Goal: Transaction & Acquisition: Purchase product/service

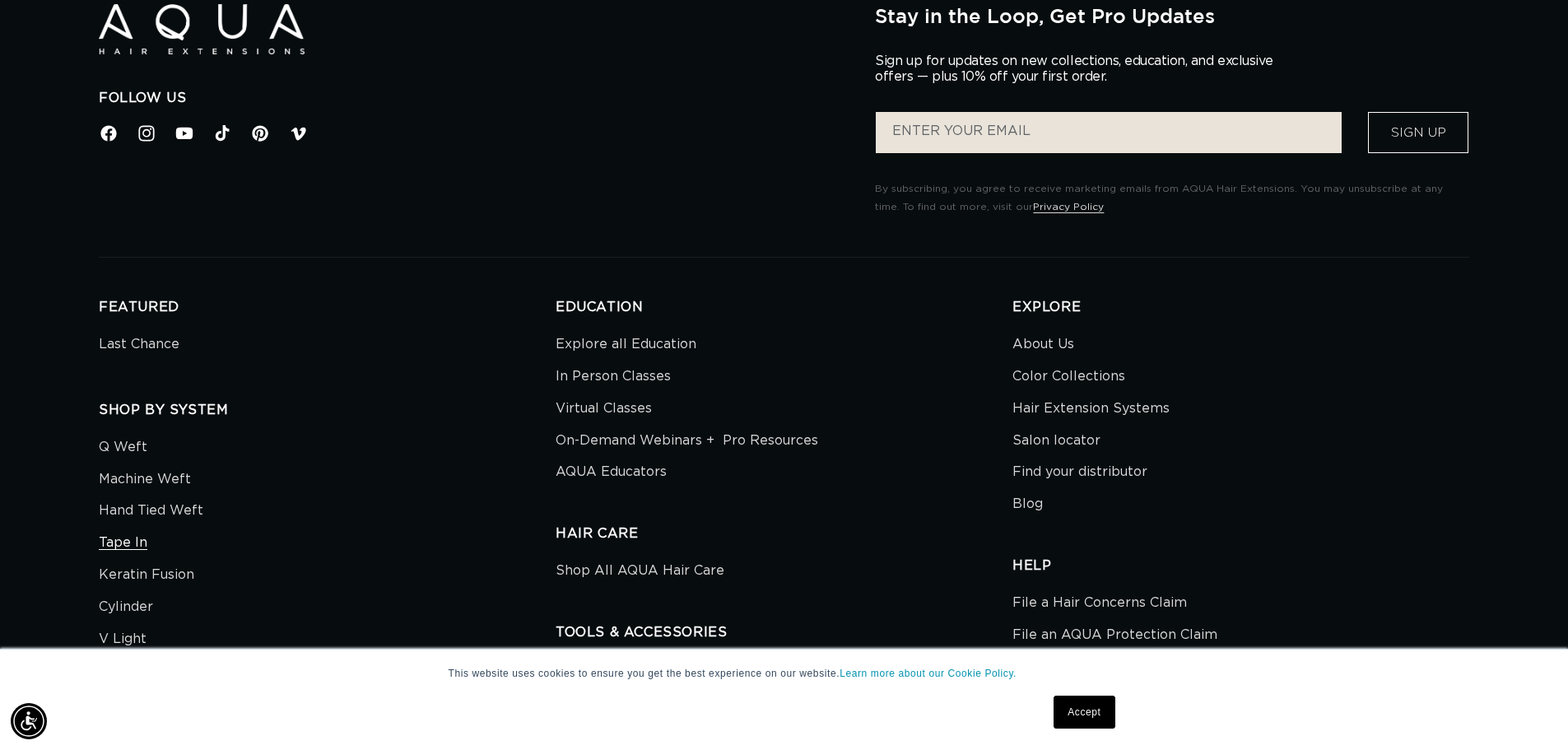
click at [120, 541] on link "Tape In" at bounding box center [123, 543] width 49 height 32
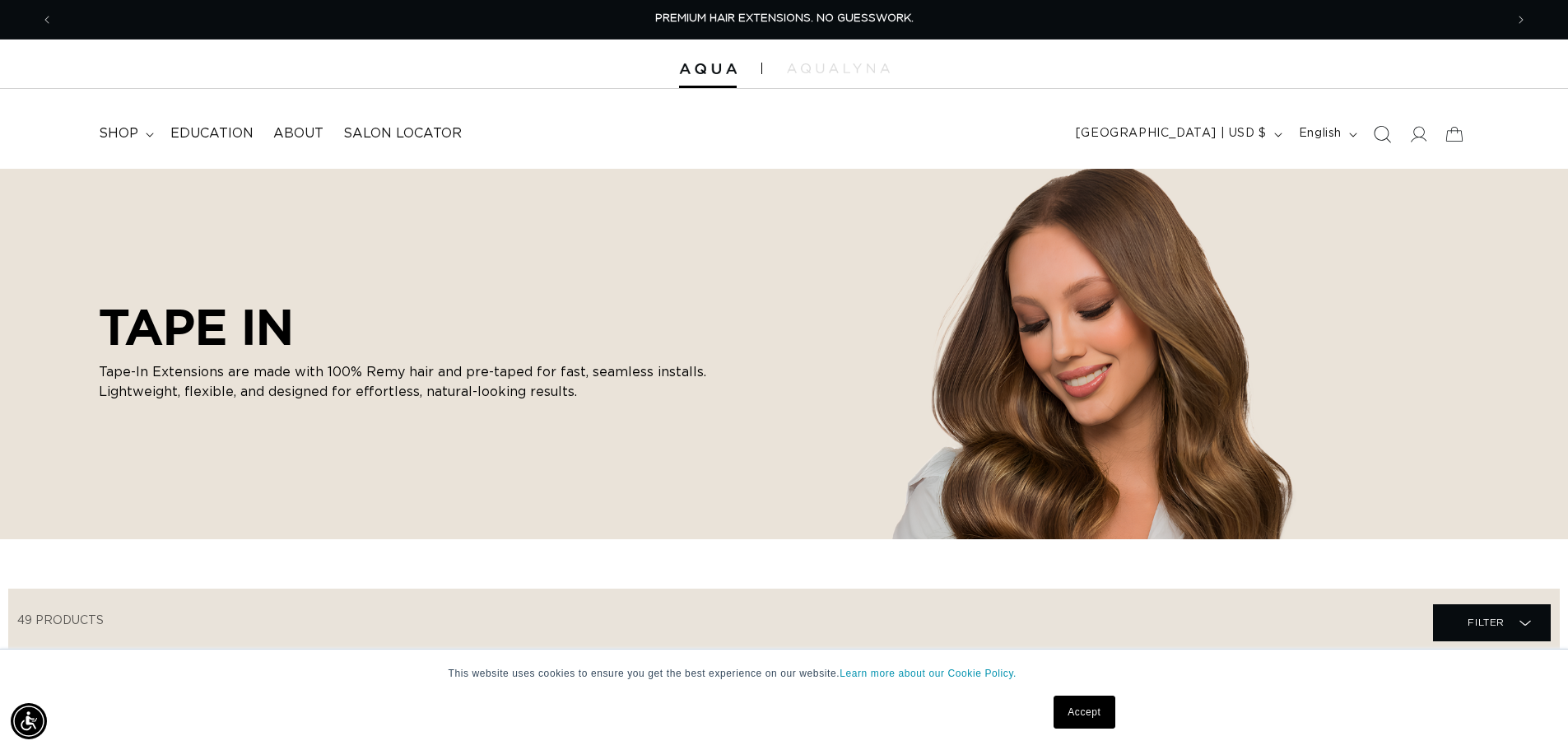
click at [1380, 140] on icon "Search" at bounding box center [1381, 134] width 18 height 18
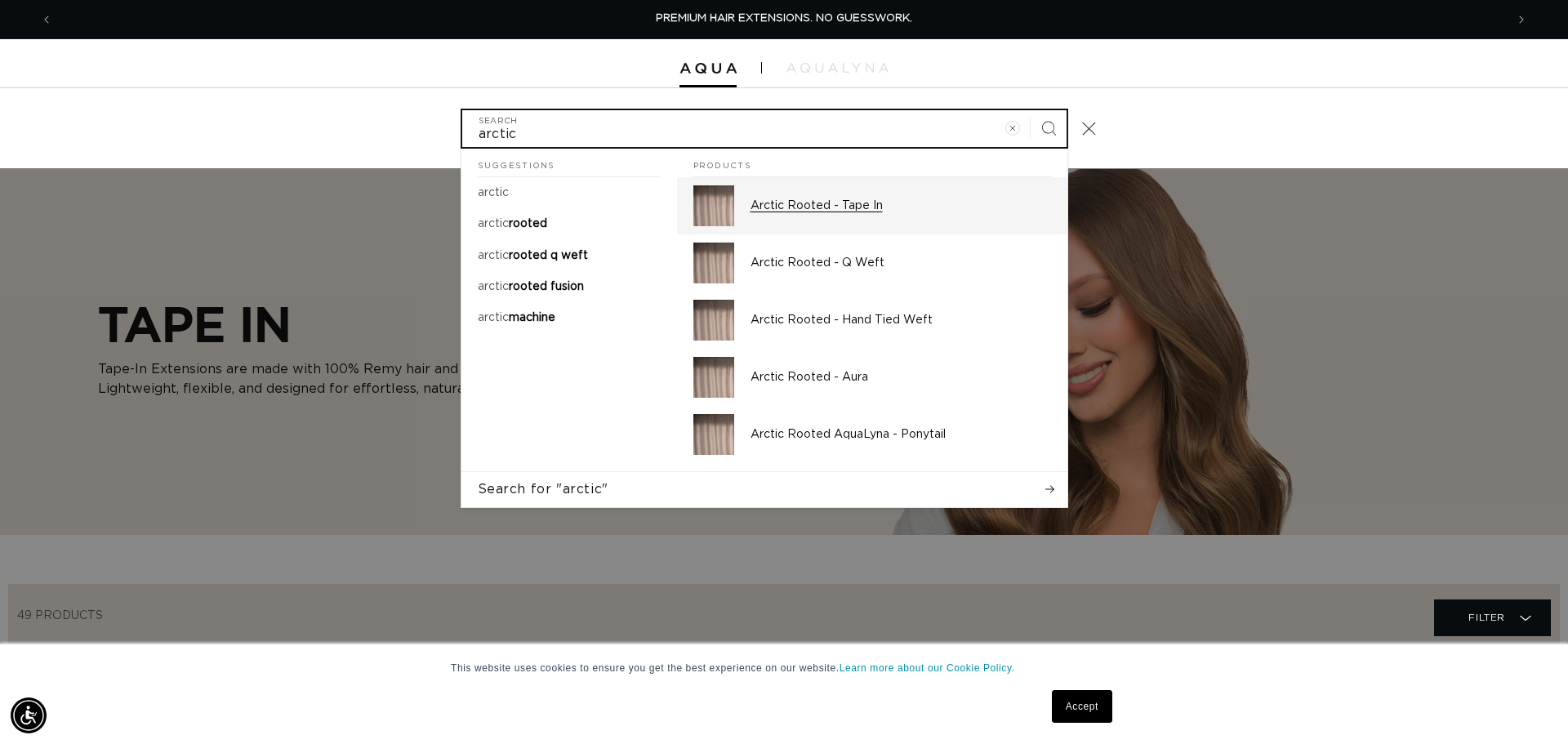
type input "arctic"
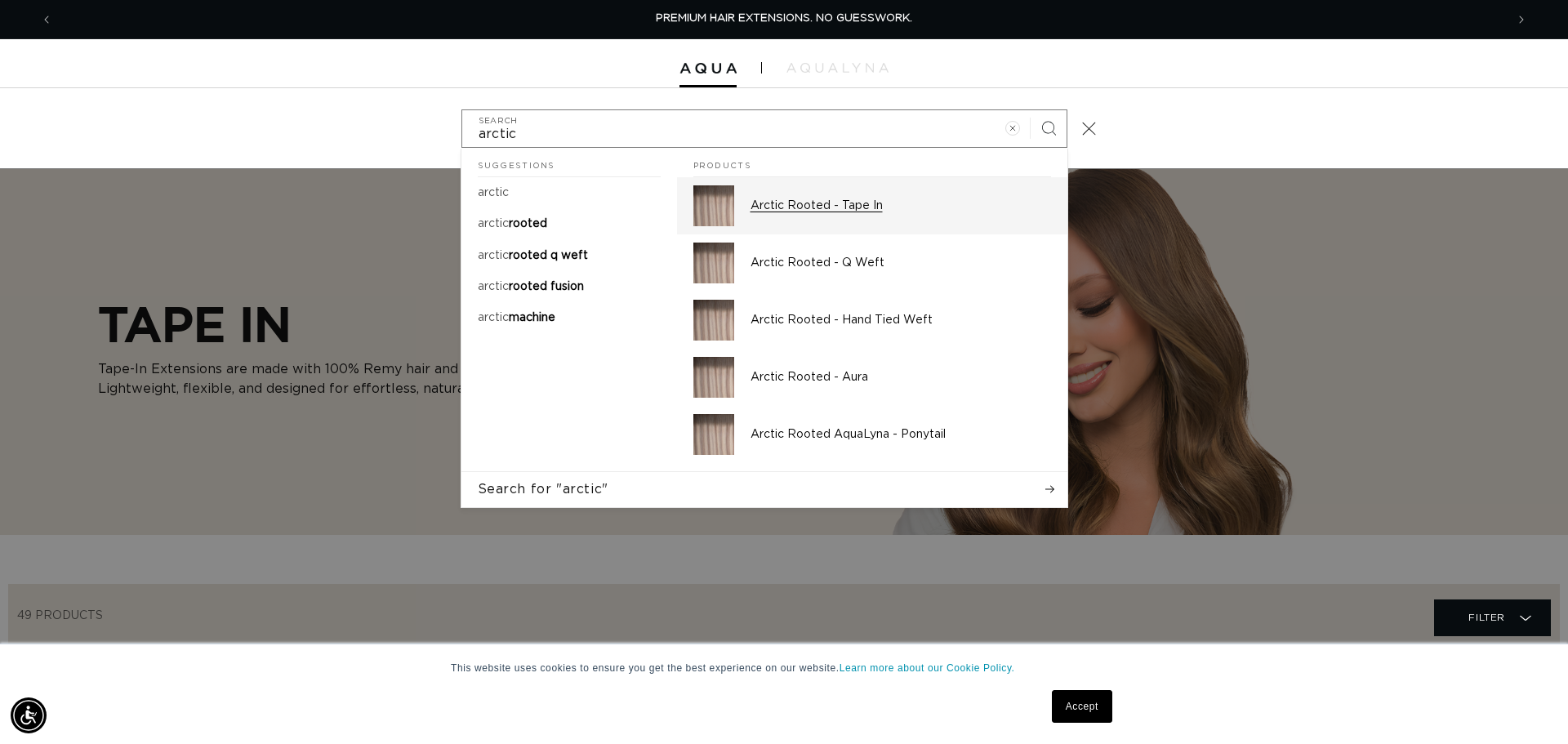
click at [859, 203] on p "Arctic Rooted - Tape In" at bounding box center [901, 206] width 300 height 15
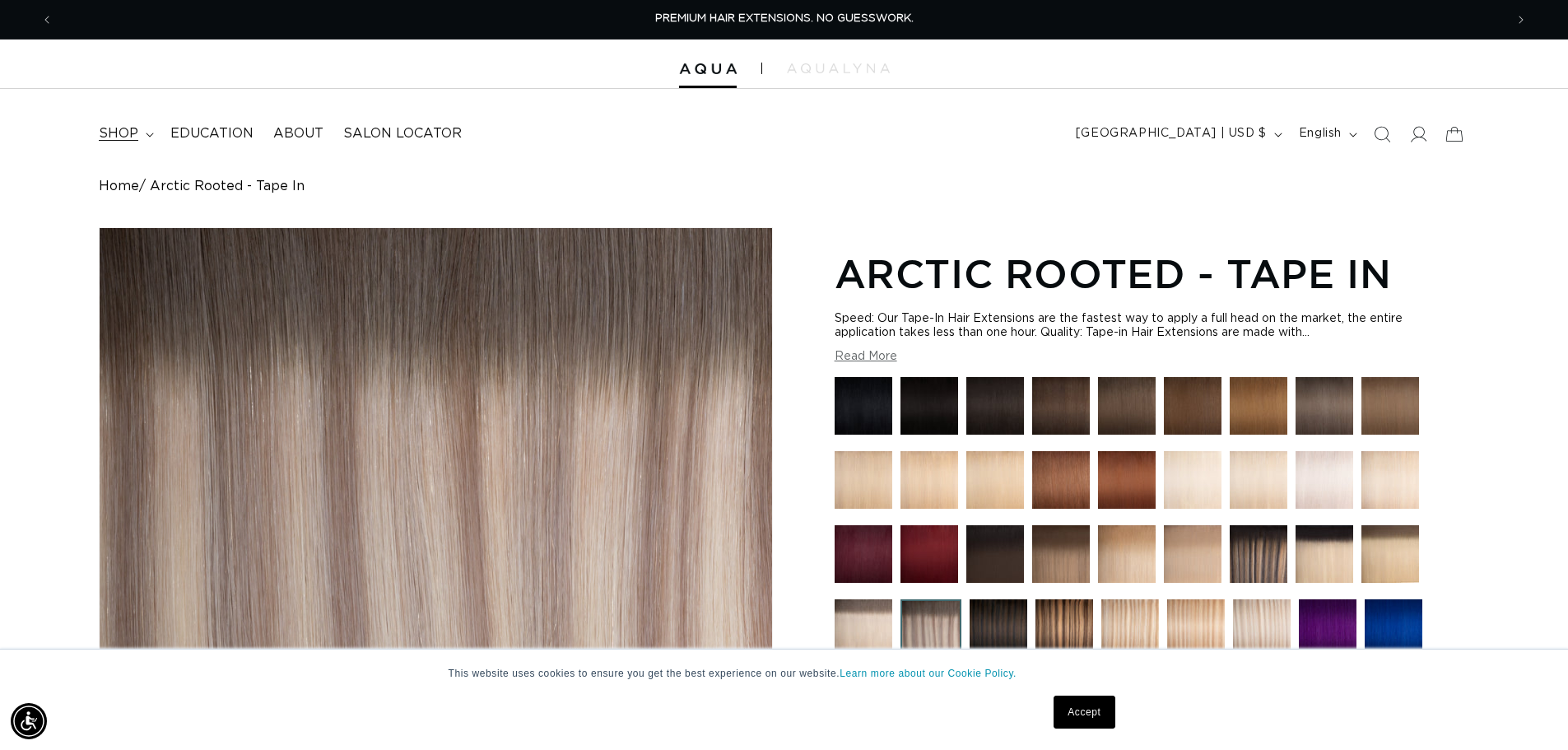
click at [147, 133] on icon at bounding box center [150, 135] width 8 height 5
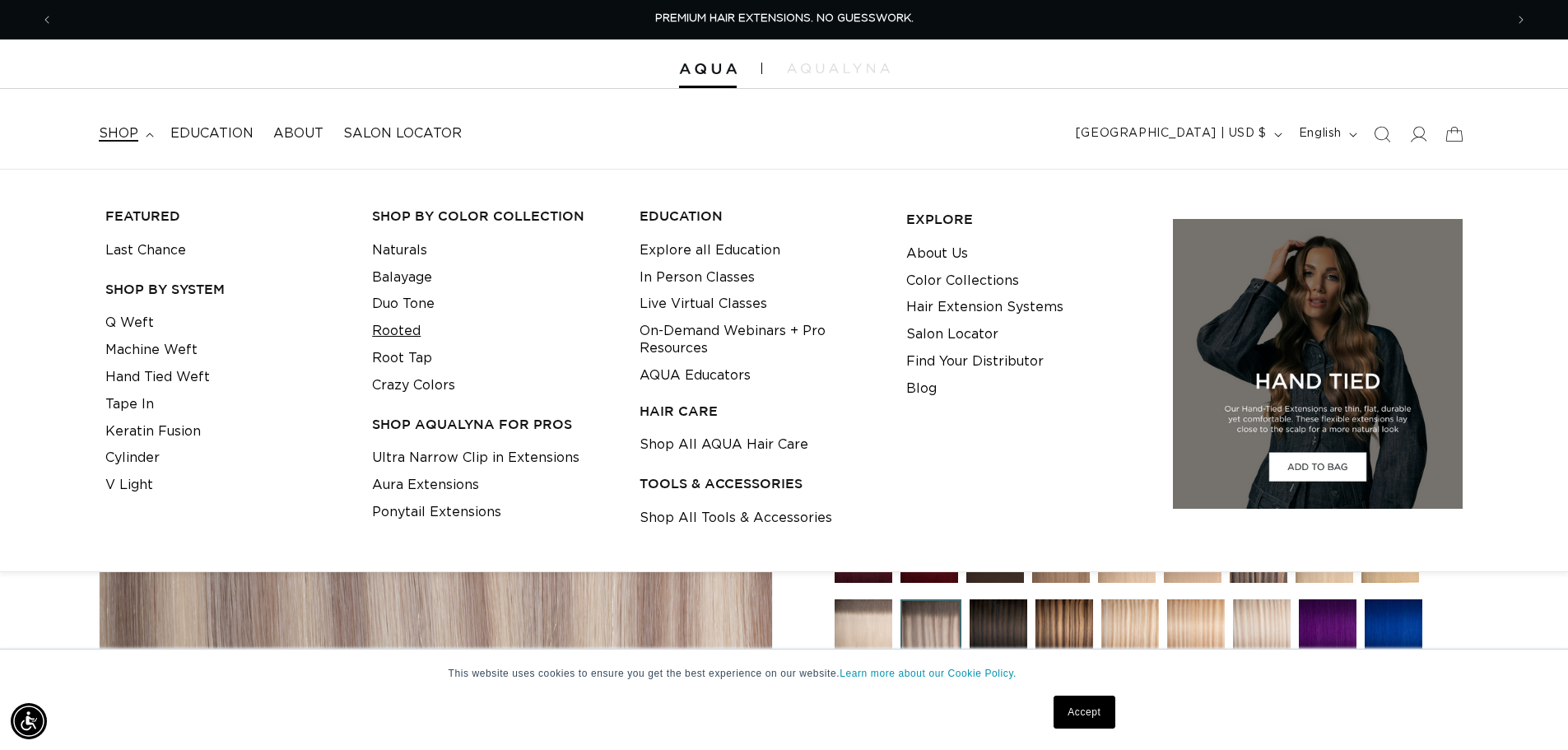
click at [406, 329] on link "Rooted" at bounding box center [397, 331] width 49 height 27
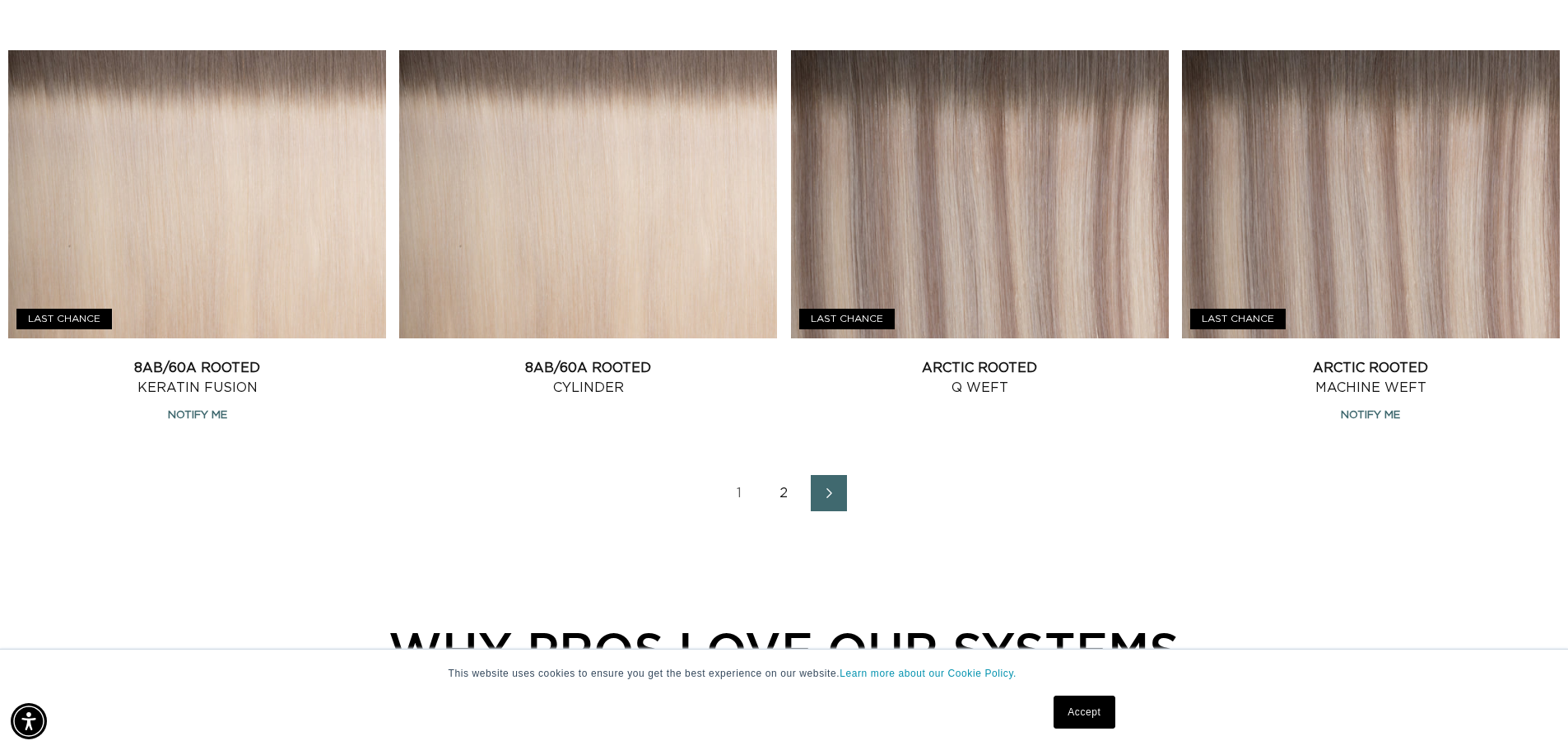
scroll to position [2214, 0]
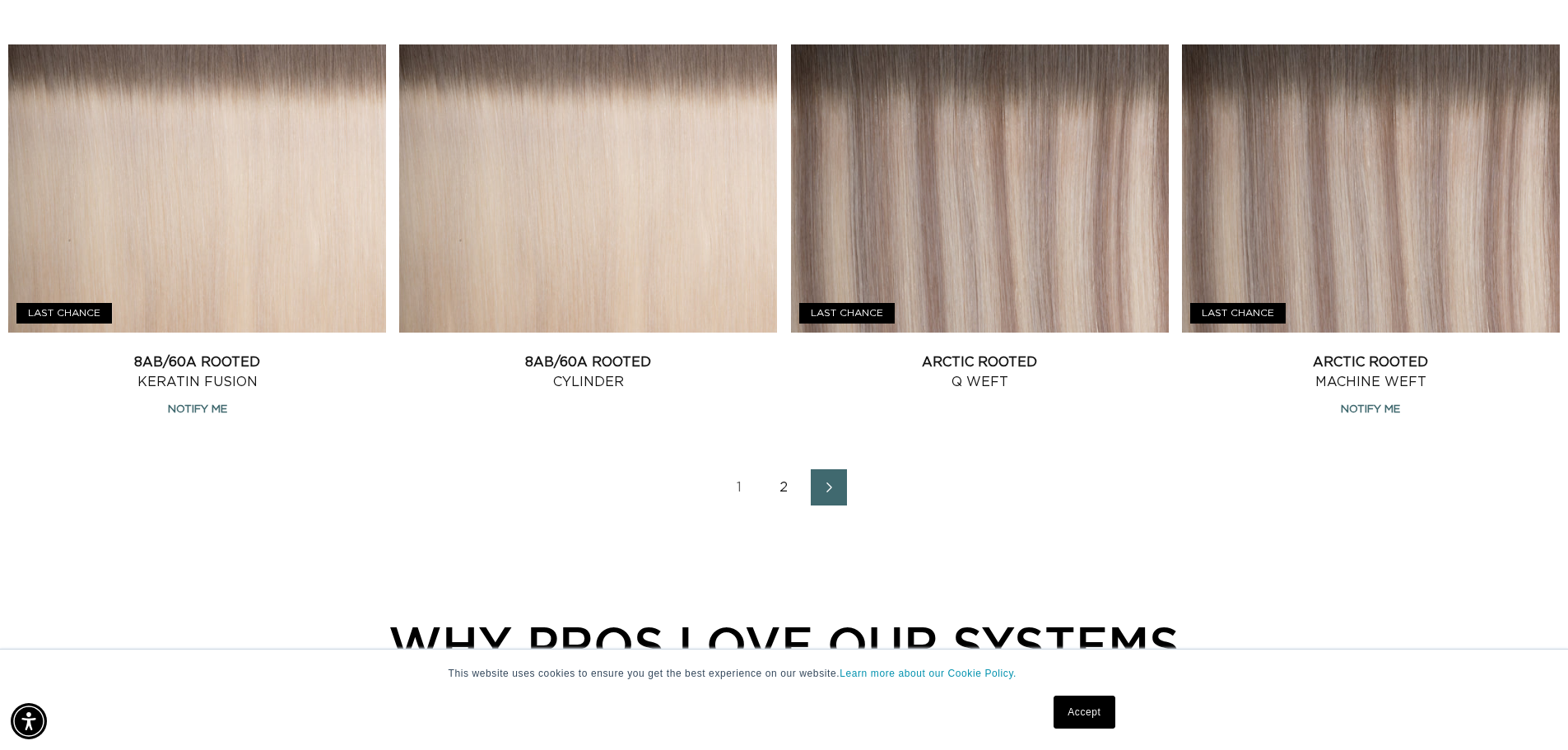
click at [777, 470] on link "2" at bounding box center [784, 487] width 36 height 36
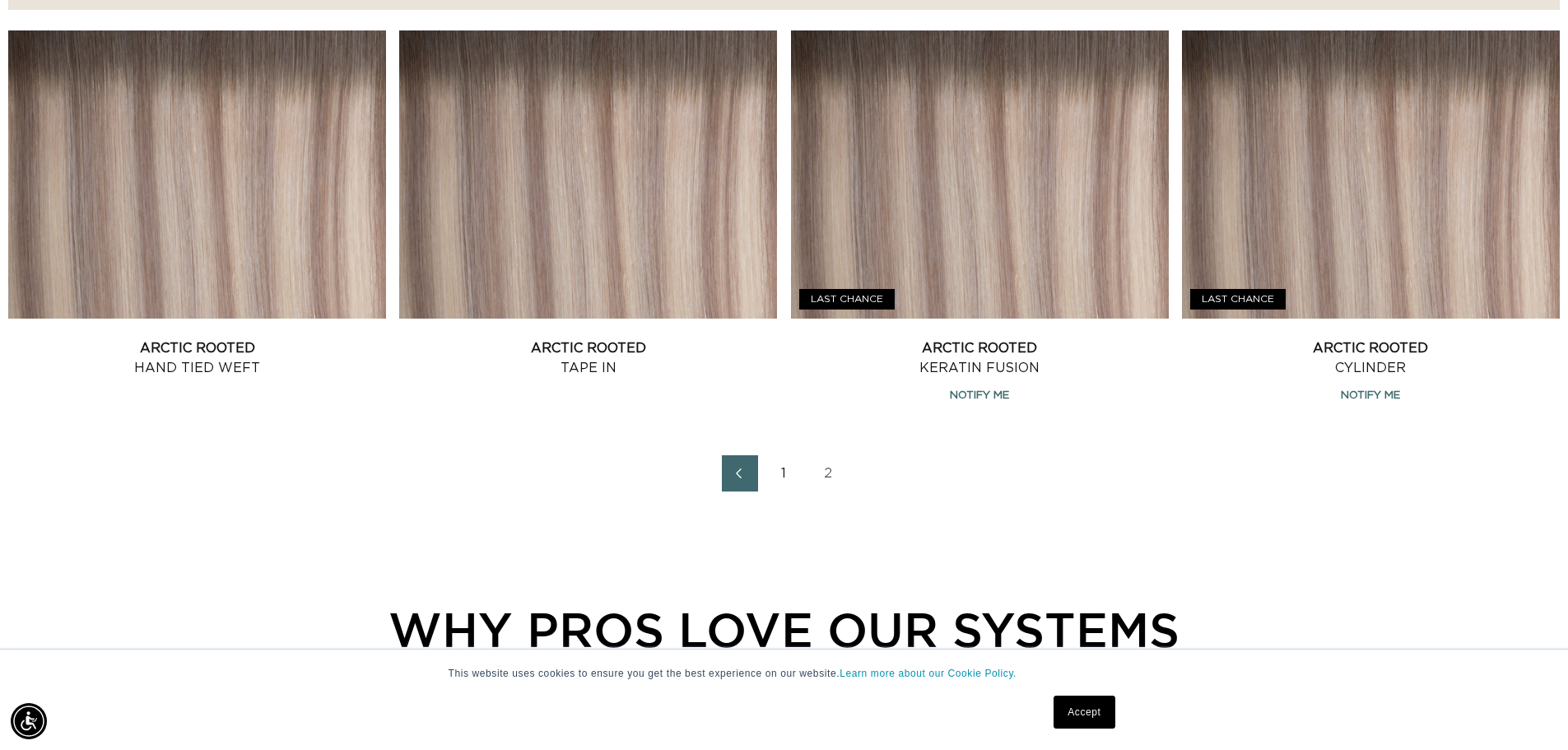
scroll to position [639, 0]
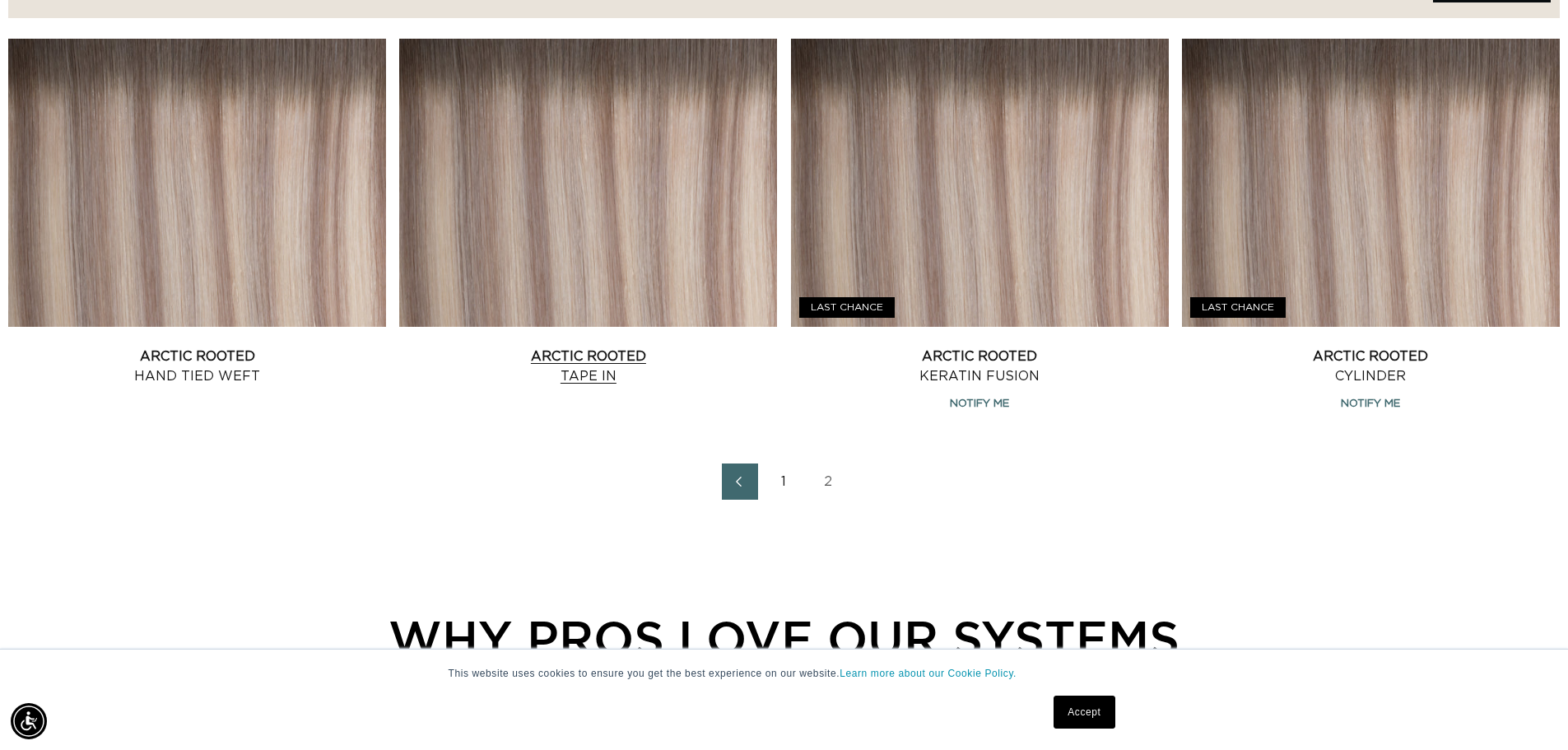
click at [603, 347] on link "Arctic Rooted Tape In" at bounding box center [588, 366] width 378 height 39
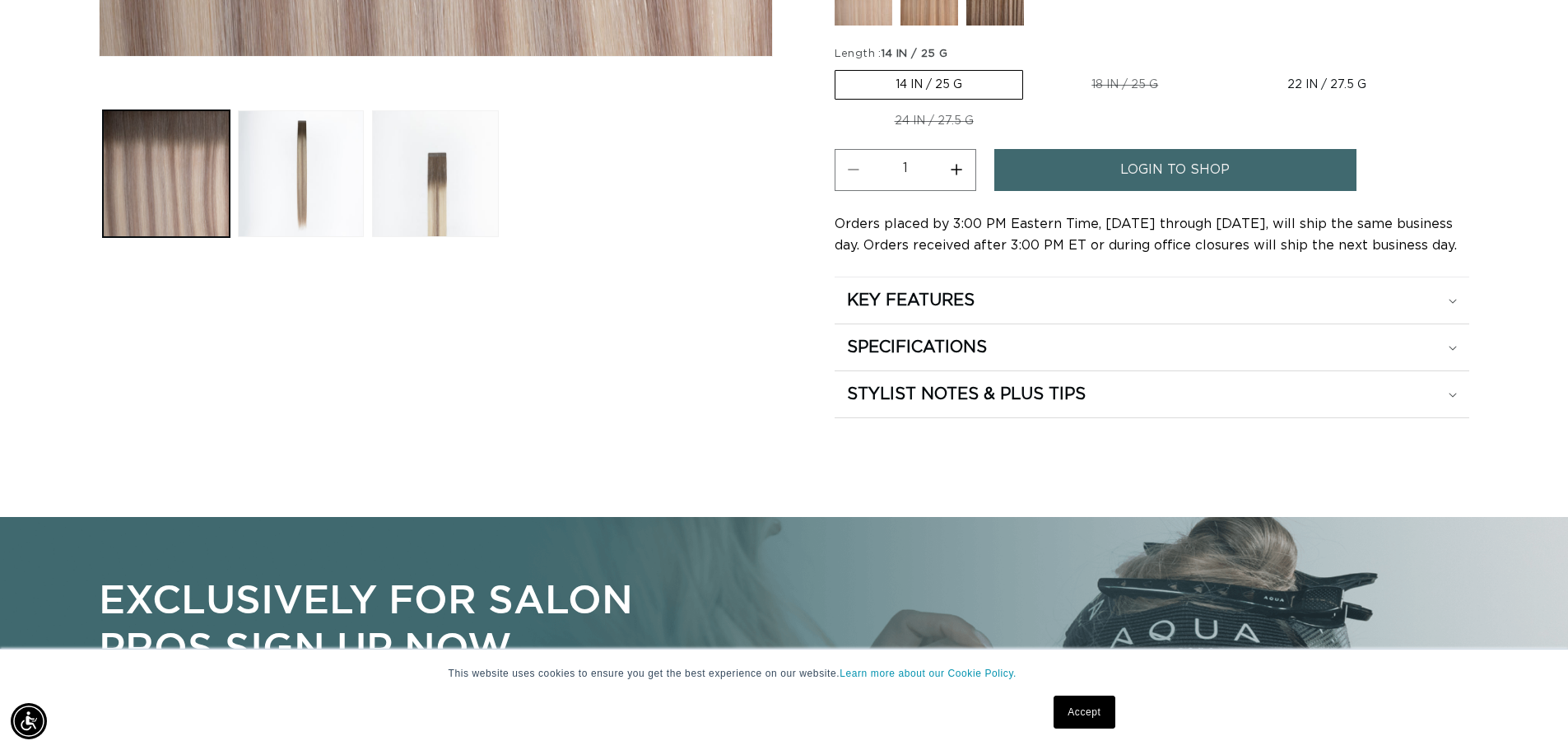
scroll to position [804, 0]
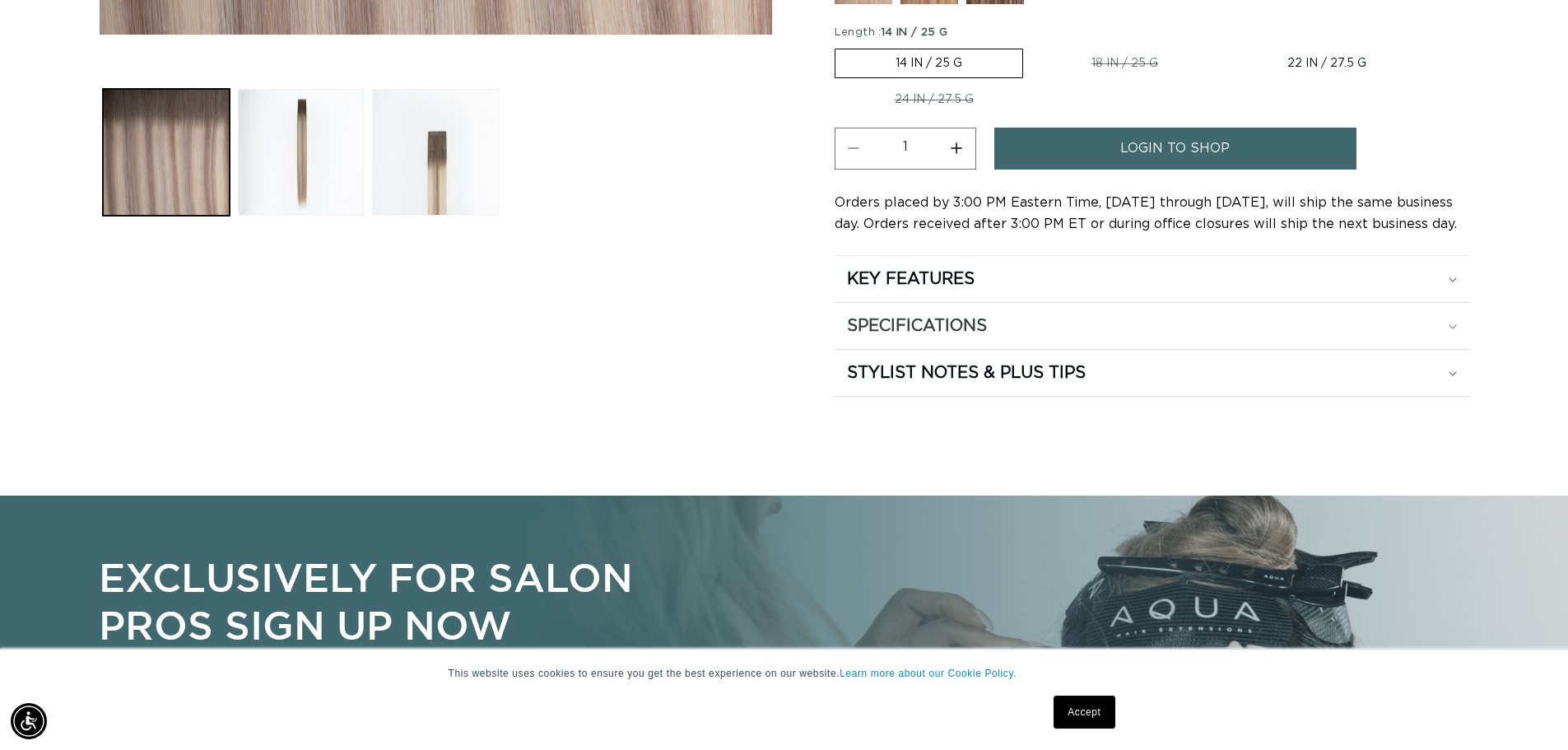
click at [1450, 326] on icon at bounding box center [1453, 327] width 8 height 5
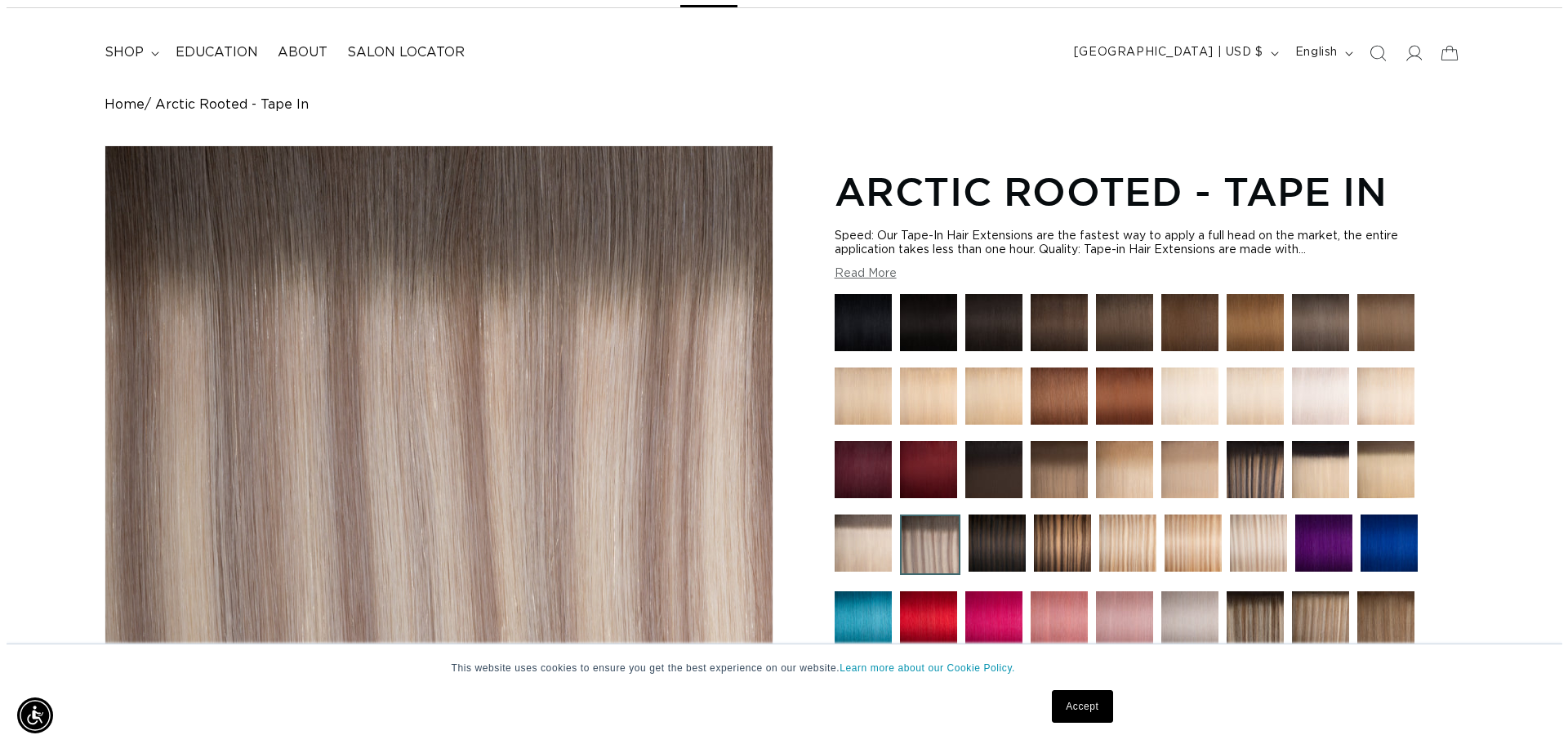
scroll to position [3, 0]
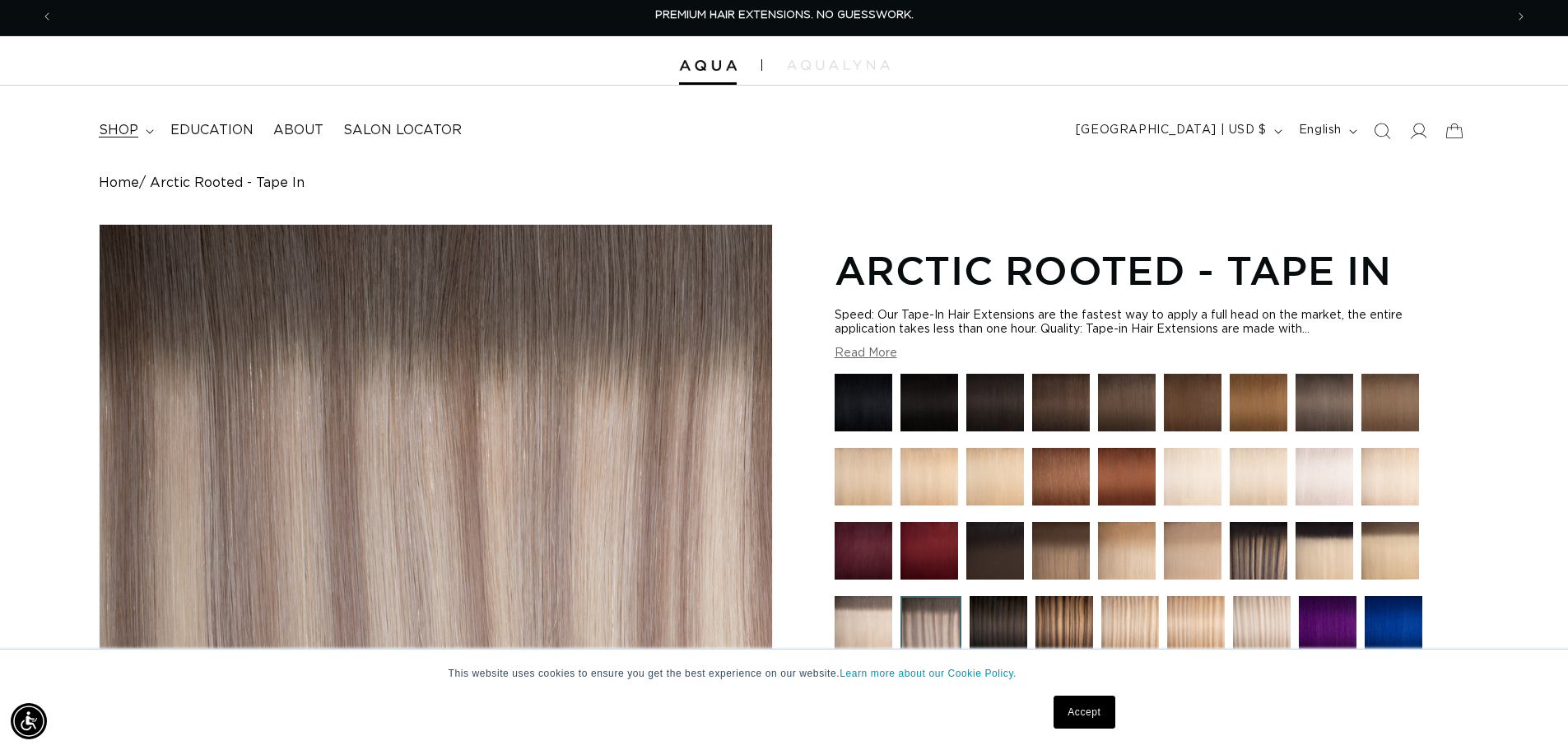
click at [118, 131] on span "shop" at bounding box center [118, 131] width 39 height 18
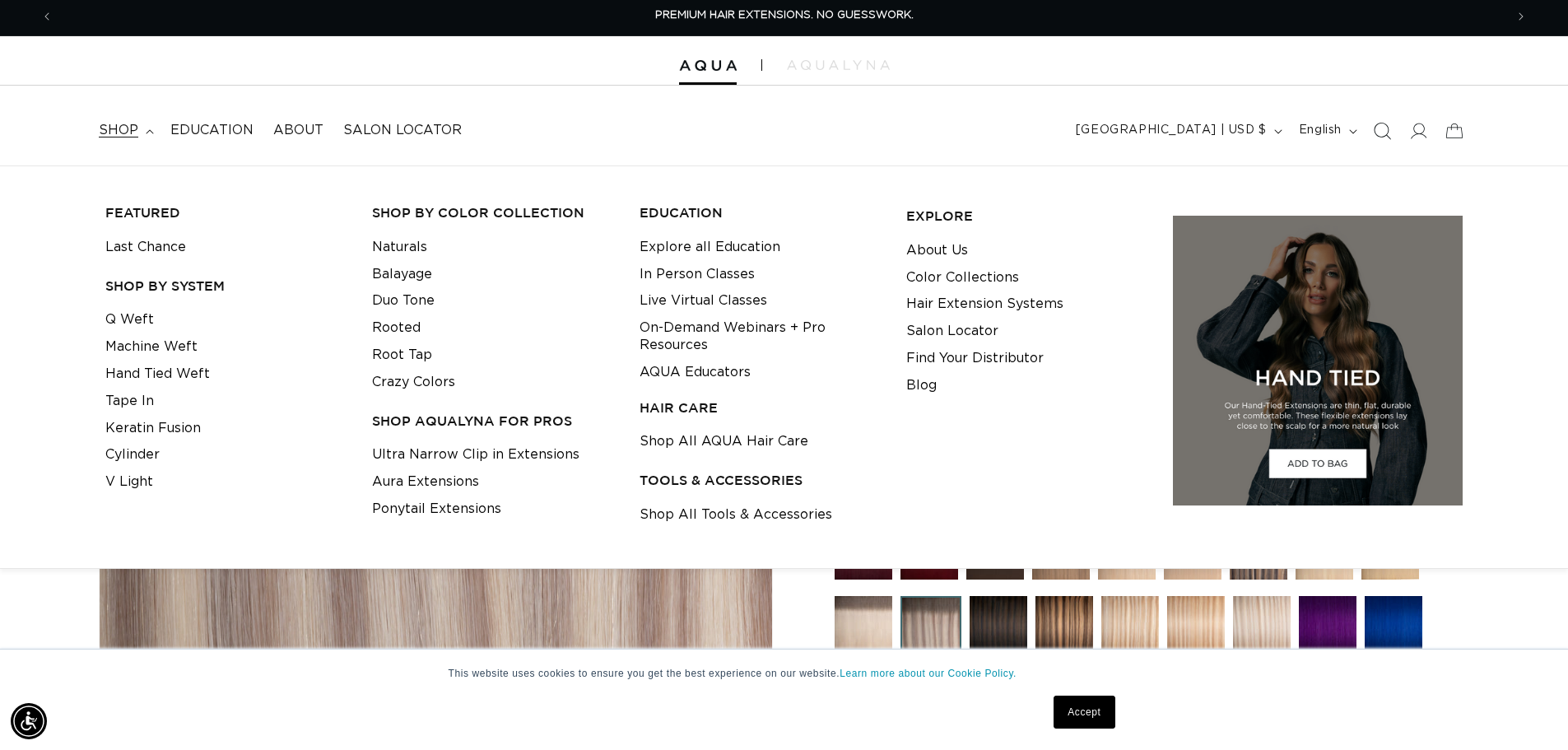
click at [1379, 126] on icon "Search" at bounding box center [1381, 131] width 18 height 18
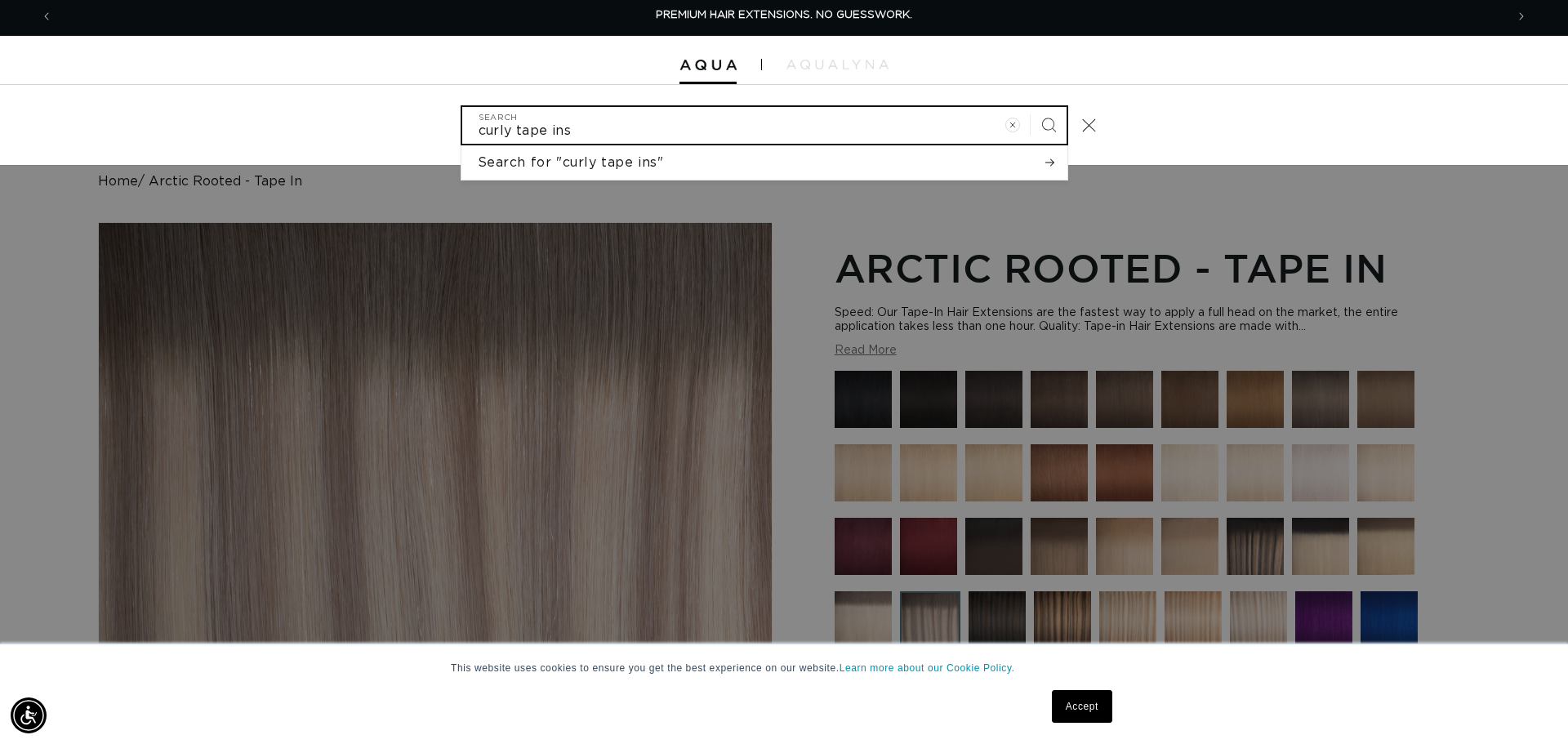
type input "curly tape ins"
click at [1030, 107] on button "Search" at bounding box center [1048, 125] width 36 height 36
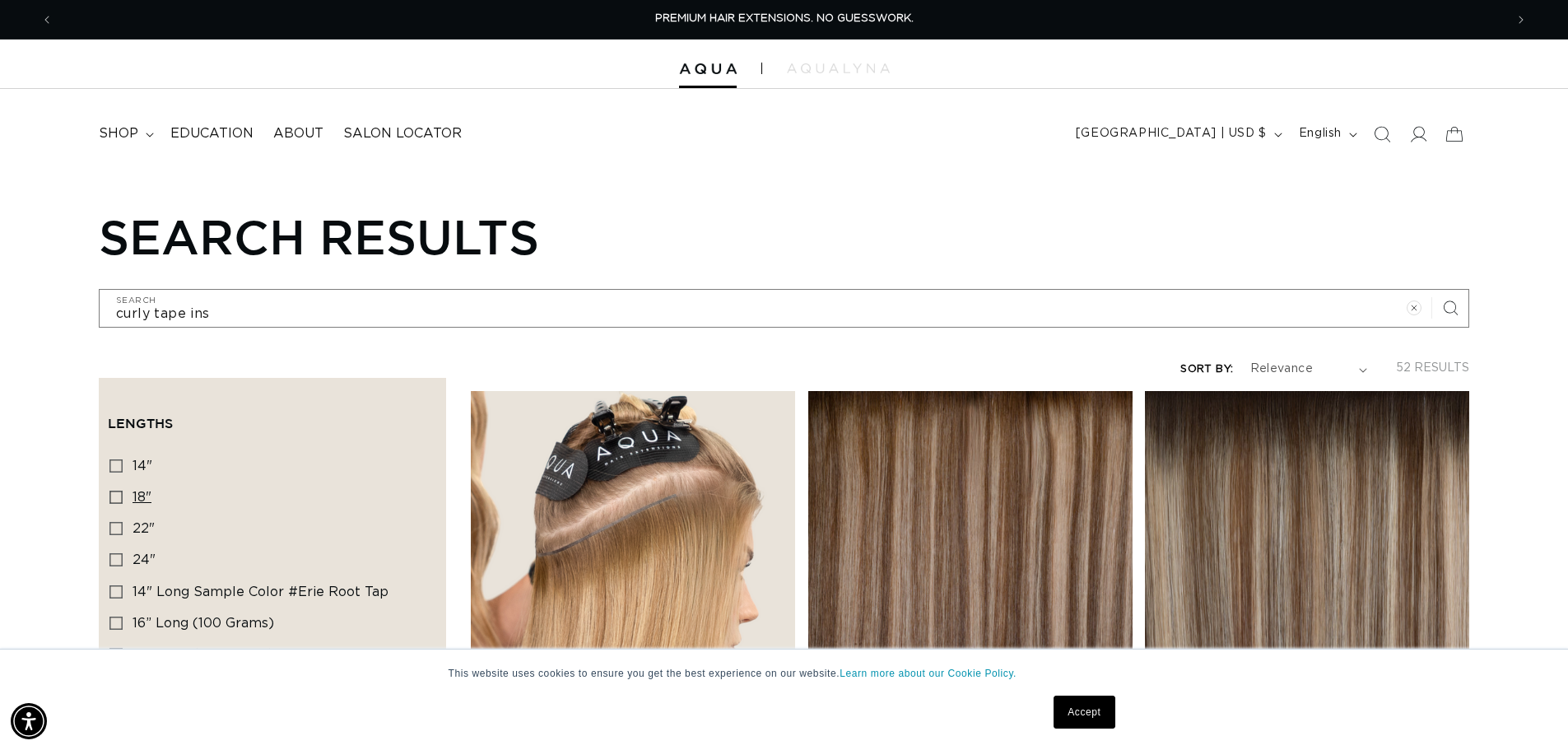
click at [117, 497] on icon at bounding box center [116, 497] width 13 height 13
click at [117, 497] on input "18" 18" (9 products)" at bounding box center [116, 497] width 13 height 13
checkbox input "true"
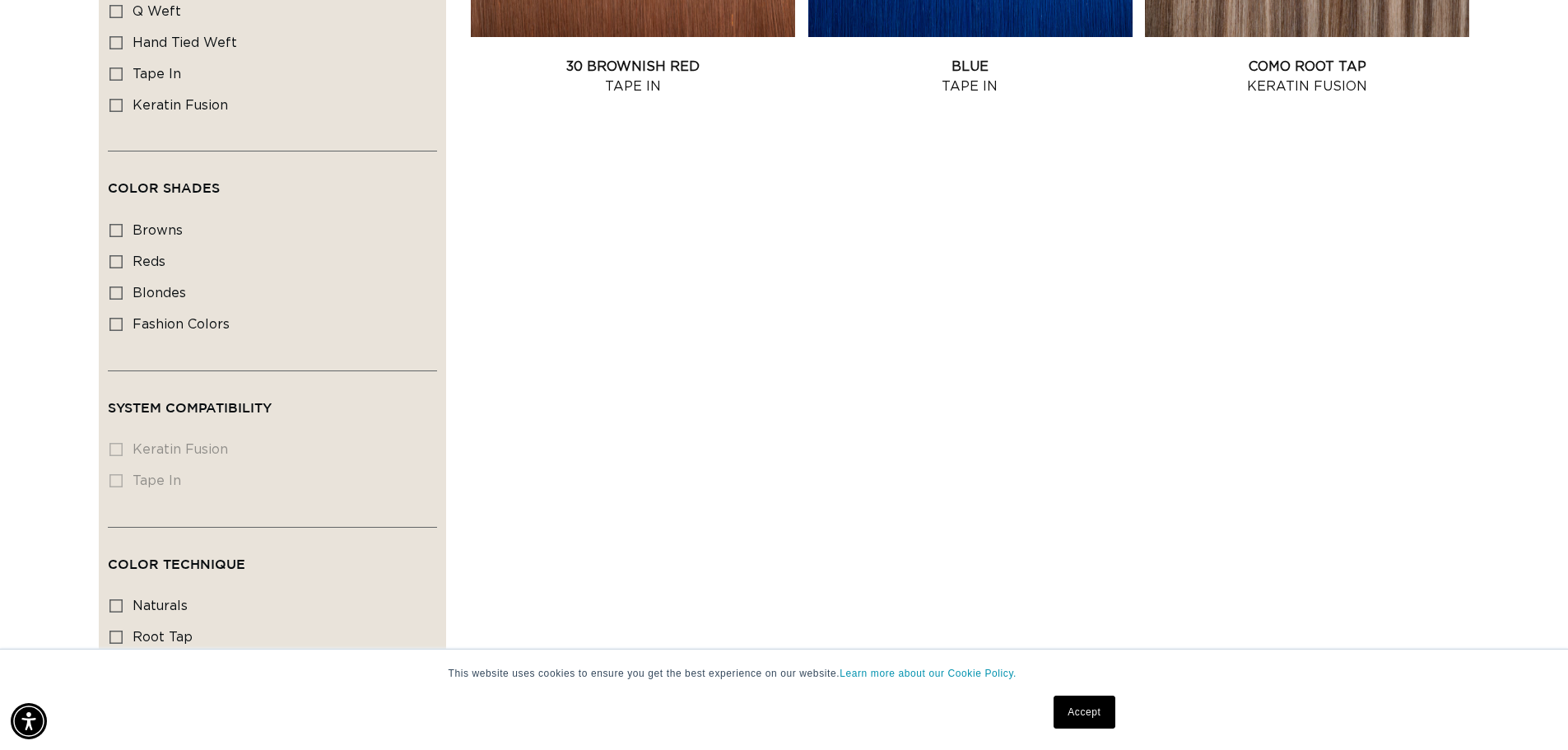
scroll to position [1462, 0]
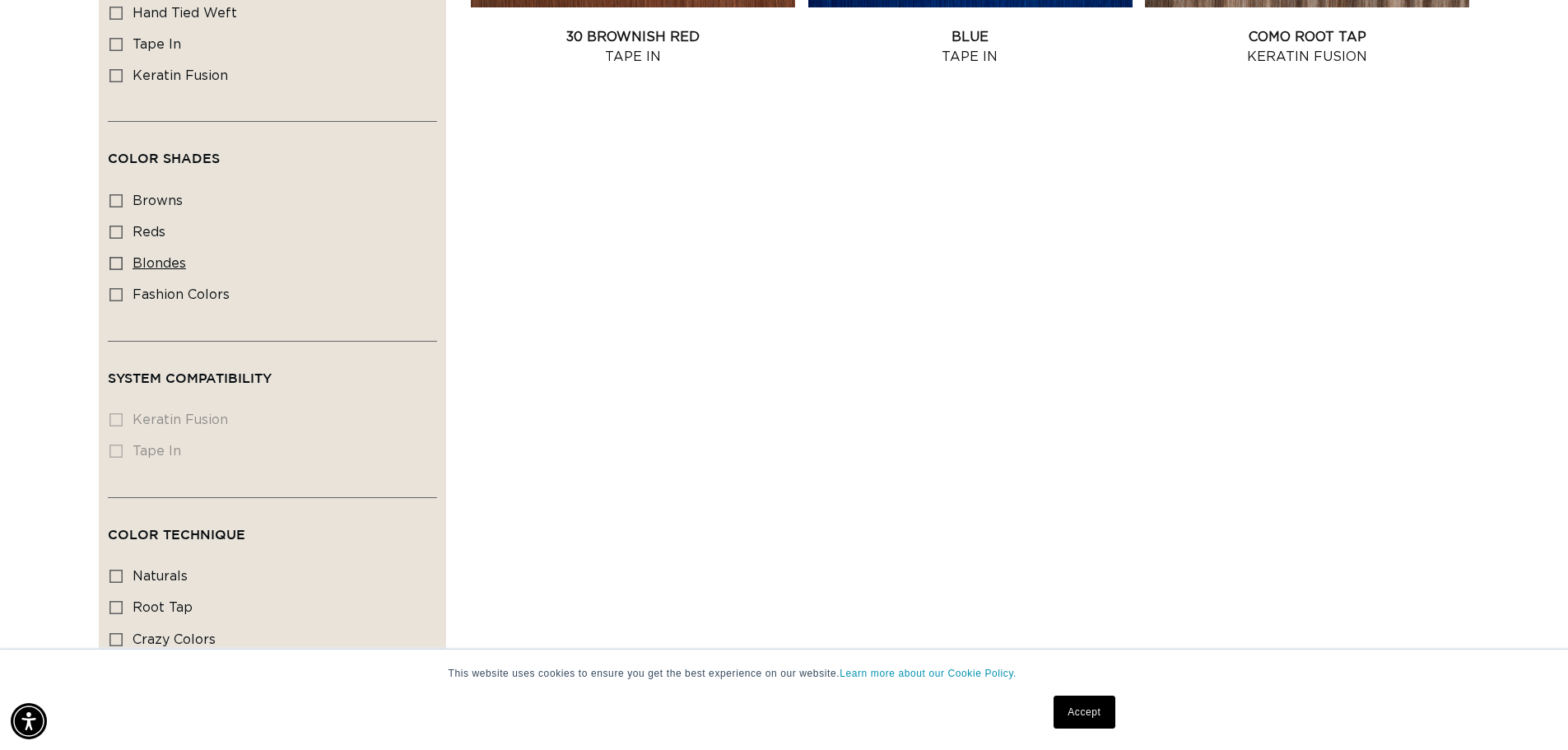
click at [117, 261] on icon at bounding box center [116, 264] width 13 height 13
click at [117, 261] on input "blondes blondes (4 products)" at bounding box center [116, 264] width 13 height 13
checkbox input "true"
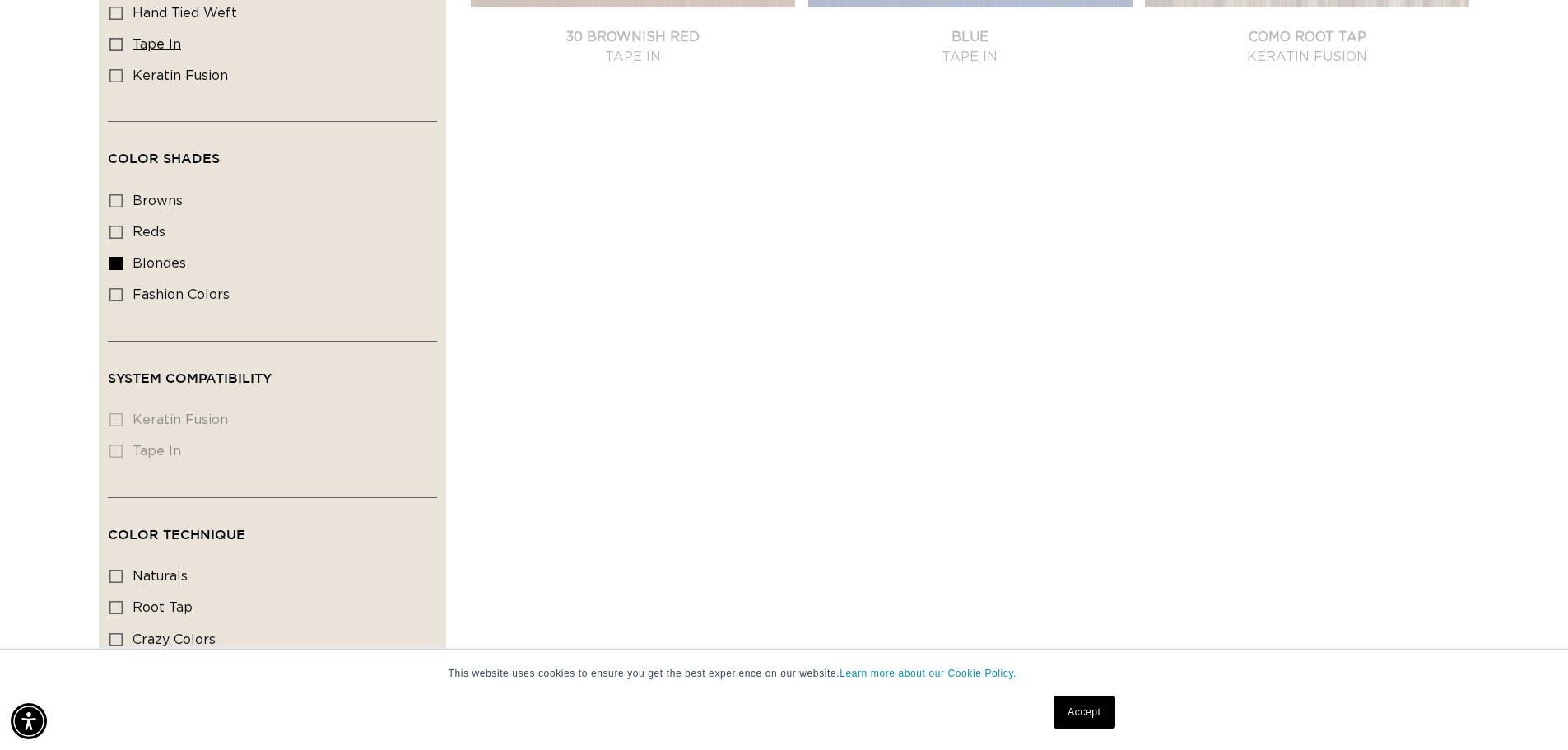
click at [111, 39] on icon at bounding box center [116, 44] width 13 height 13
click at [111, 39] on input "tape in tape in (6 products)" at bounding box center [116, 44] width 13 height 13
checkbox input "true"
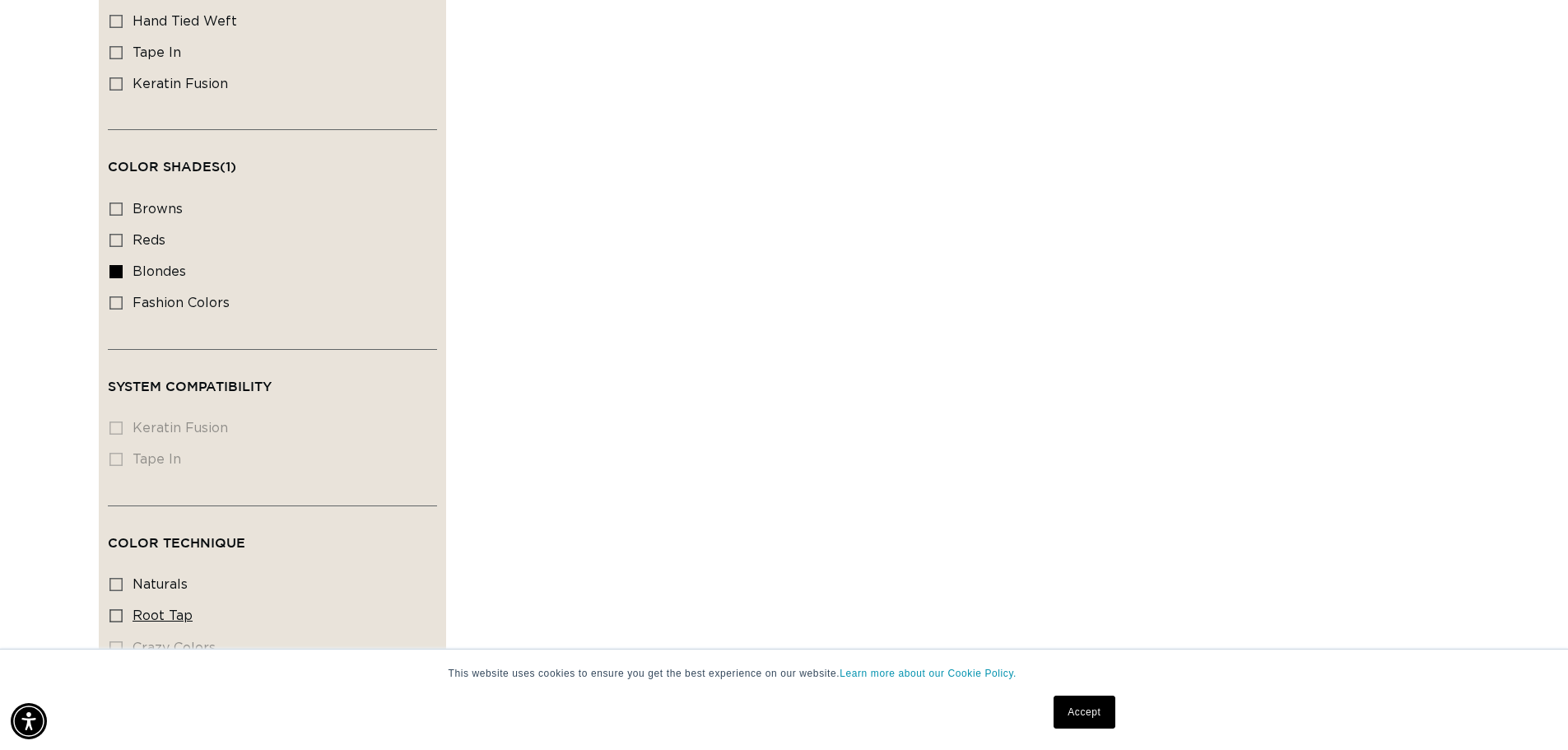
scroll to position [1297, 0]
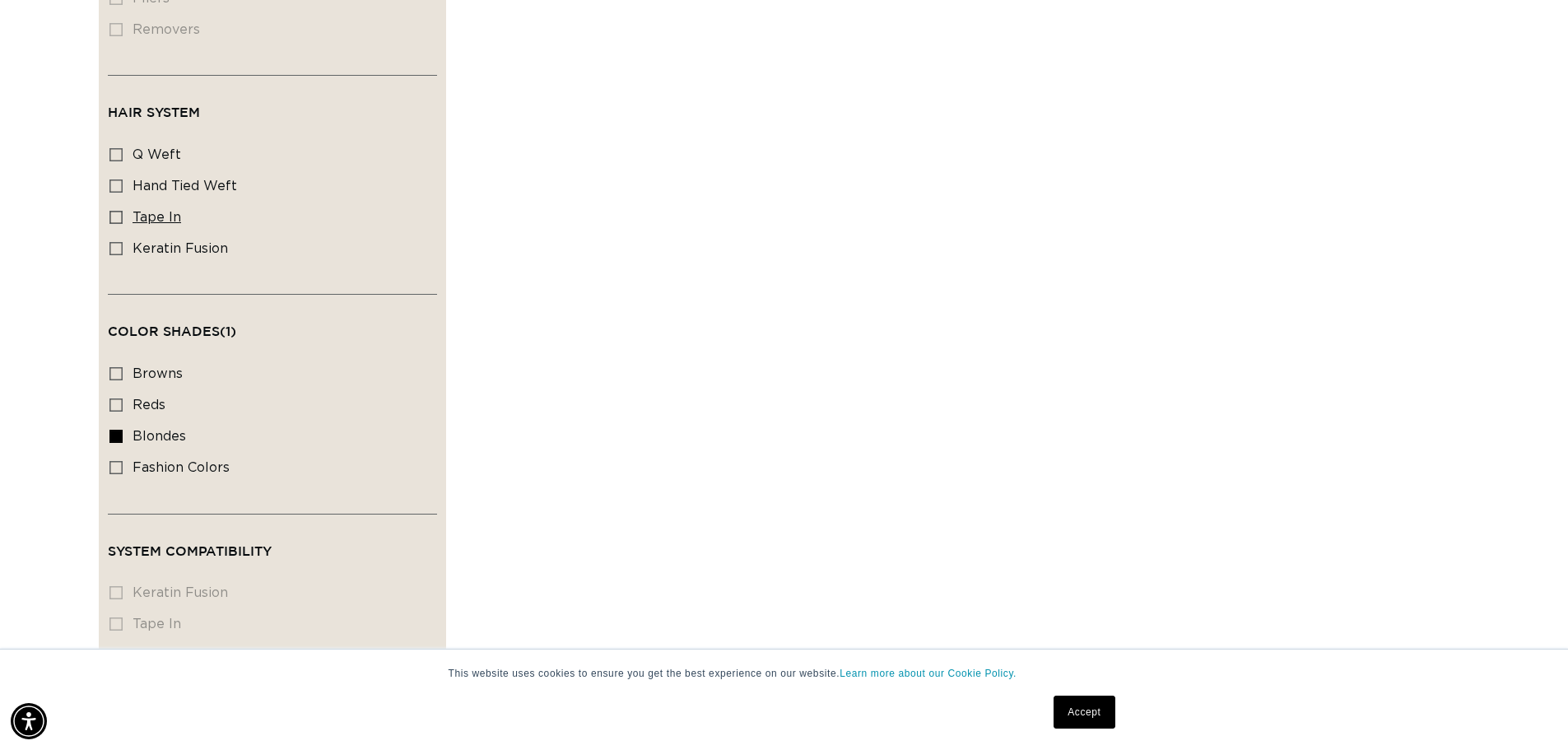
click at [115, 211] on icon at bounding box center [116, 218] width 13 height 13
click at [115, 211] on input "tape in tape in (1 product)" at bounding box center [116, 218] width 13 height 13
checkbox input "true"
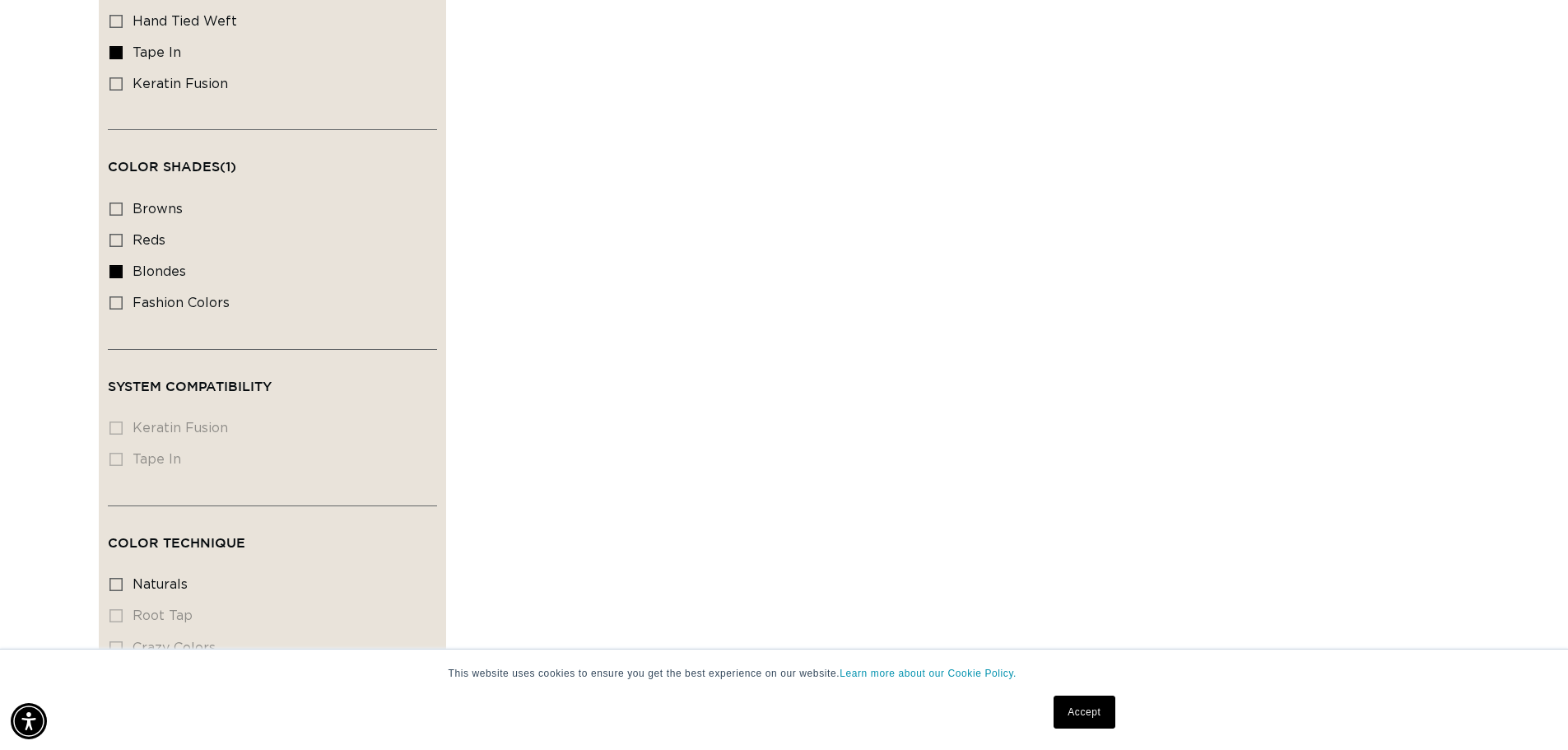
scroll to position [1709, 0]
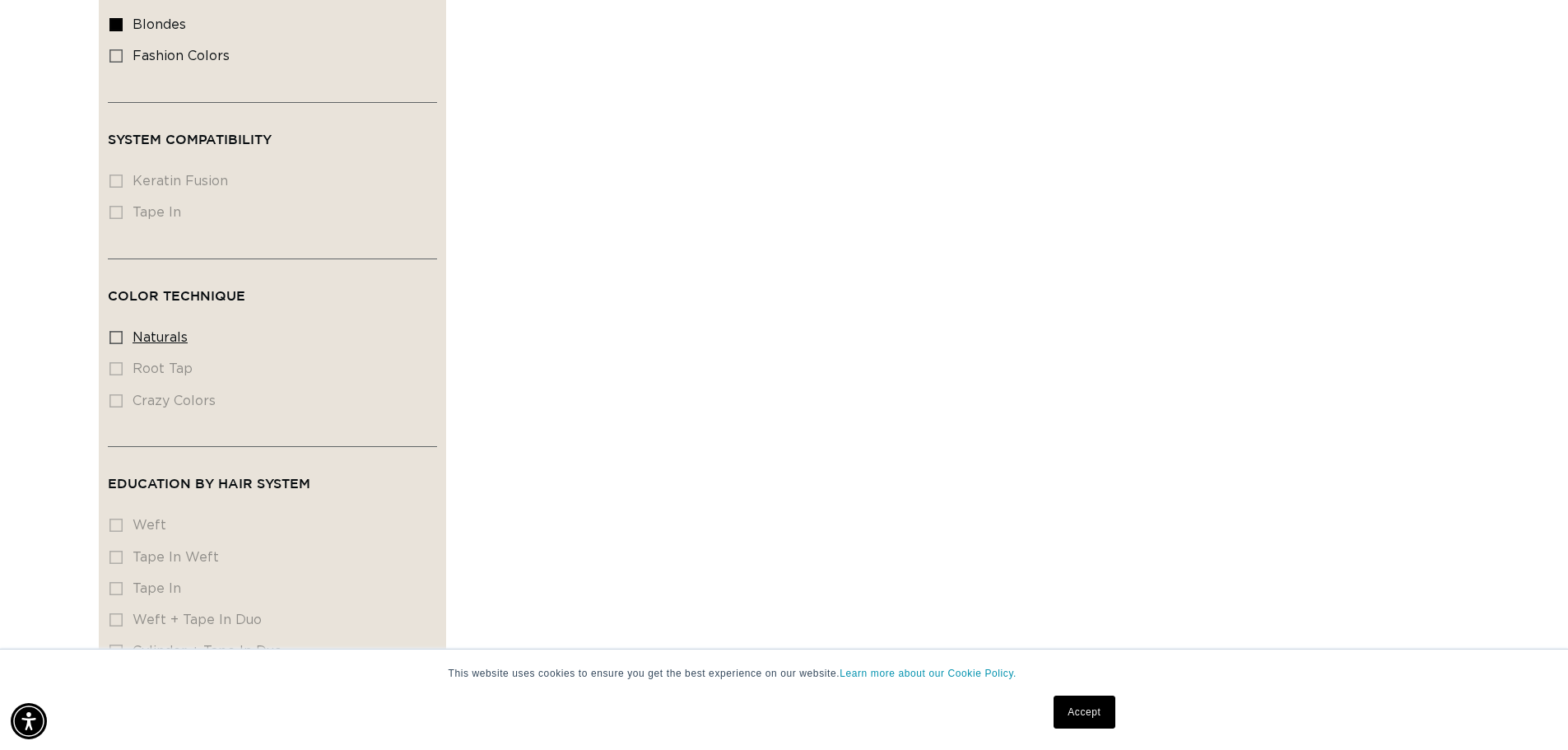
click at [119, 331] on icon at bounding box center [116, 337] width 13 height 13
click at [119, 331] on input "naturals naturals (1 product)" at bounding box center [116, 337] width 13 height 13
checkbox input "true"
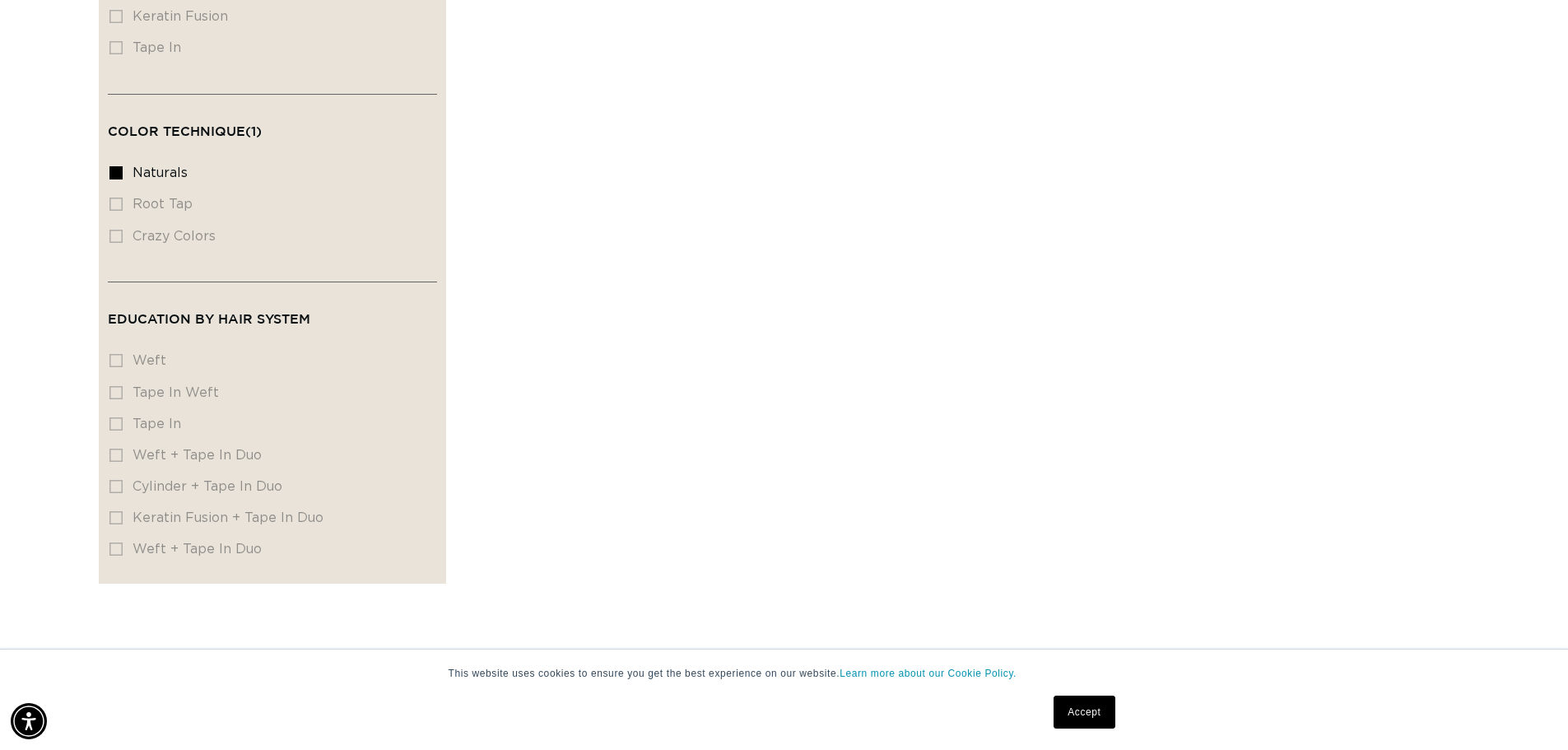
click at [117, 409] on li "Tape In Tape In (0 products)" at bounding box center [268, 424] width 316 height 31
click at [1100, 704] on link "Accept" at bounding box center [1084, 711] width 61 height 33
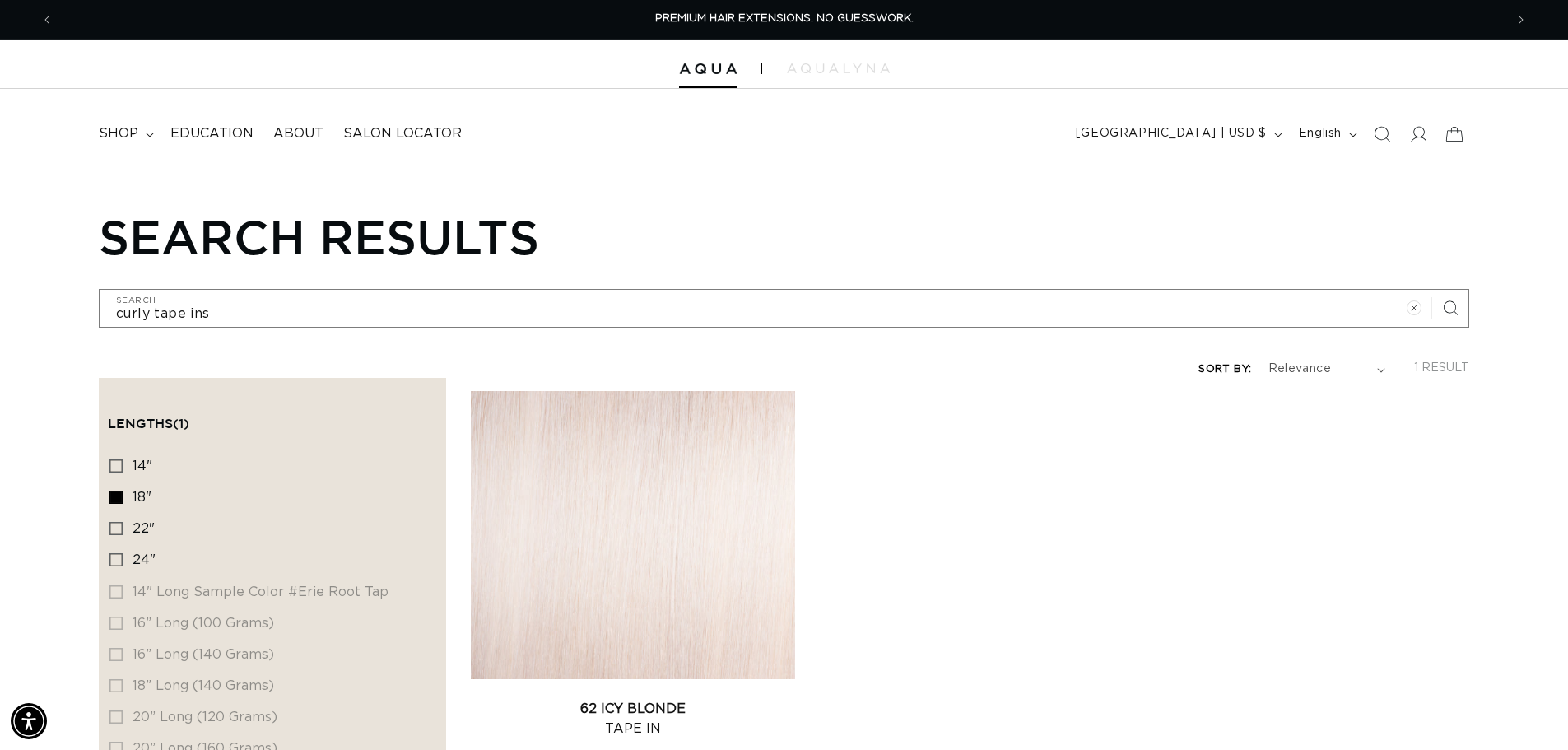
scroll to position [82, 0]
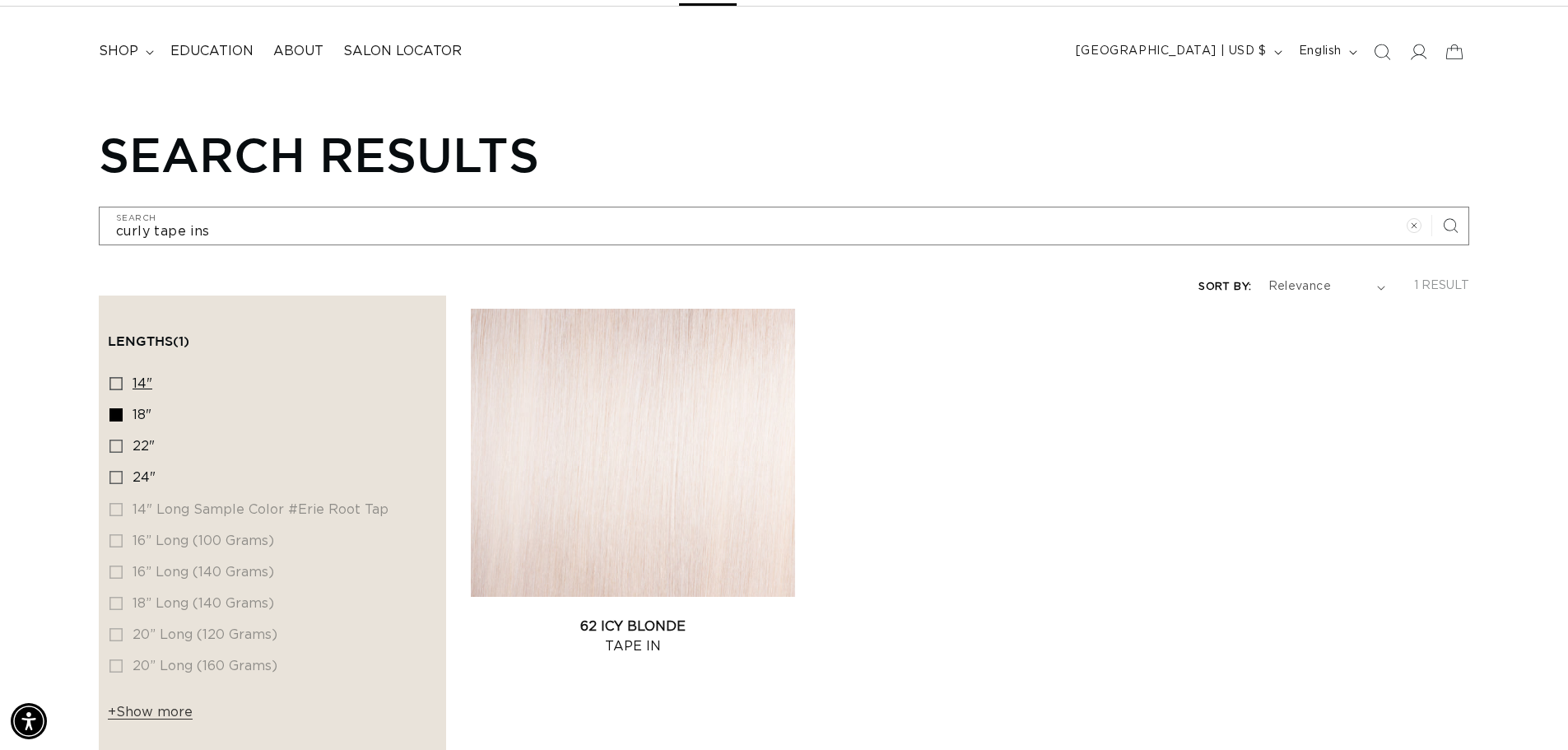
click at [115, 381] on icon at bounding box center [116, 384] width 13 height 13
click at [115, 381] on input "14" 14" (1 product)" at bounding box center [116, 384] width 13 height 13
checkbox input "true"
click at [116, 409] on rect at bounding box center [116, 415] width 12 height 12
click at [116, 409] on input "18" 18" (1 product)" at bounding box center [116, 415] width 13 height 13
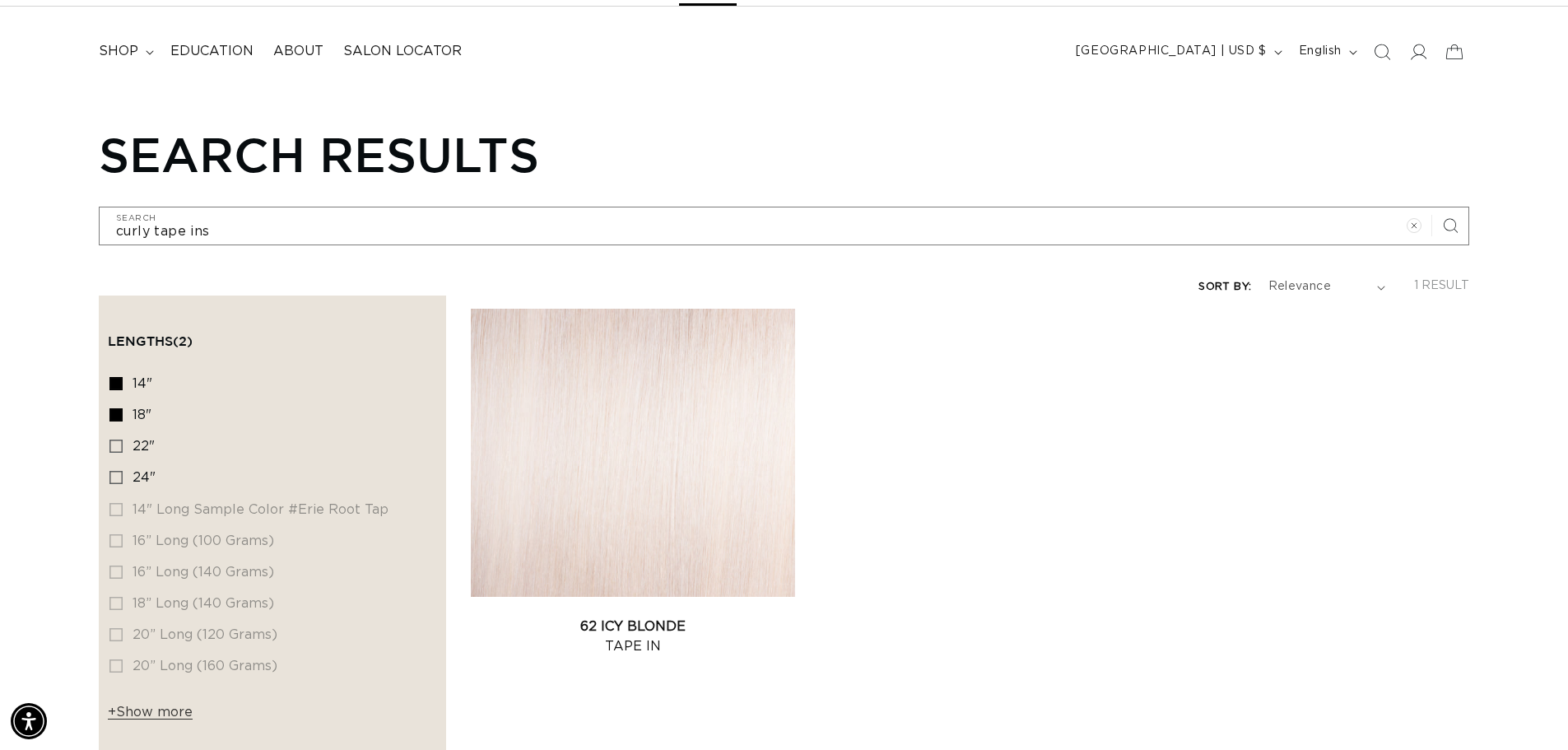
checkbox input "false"
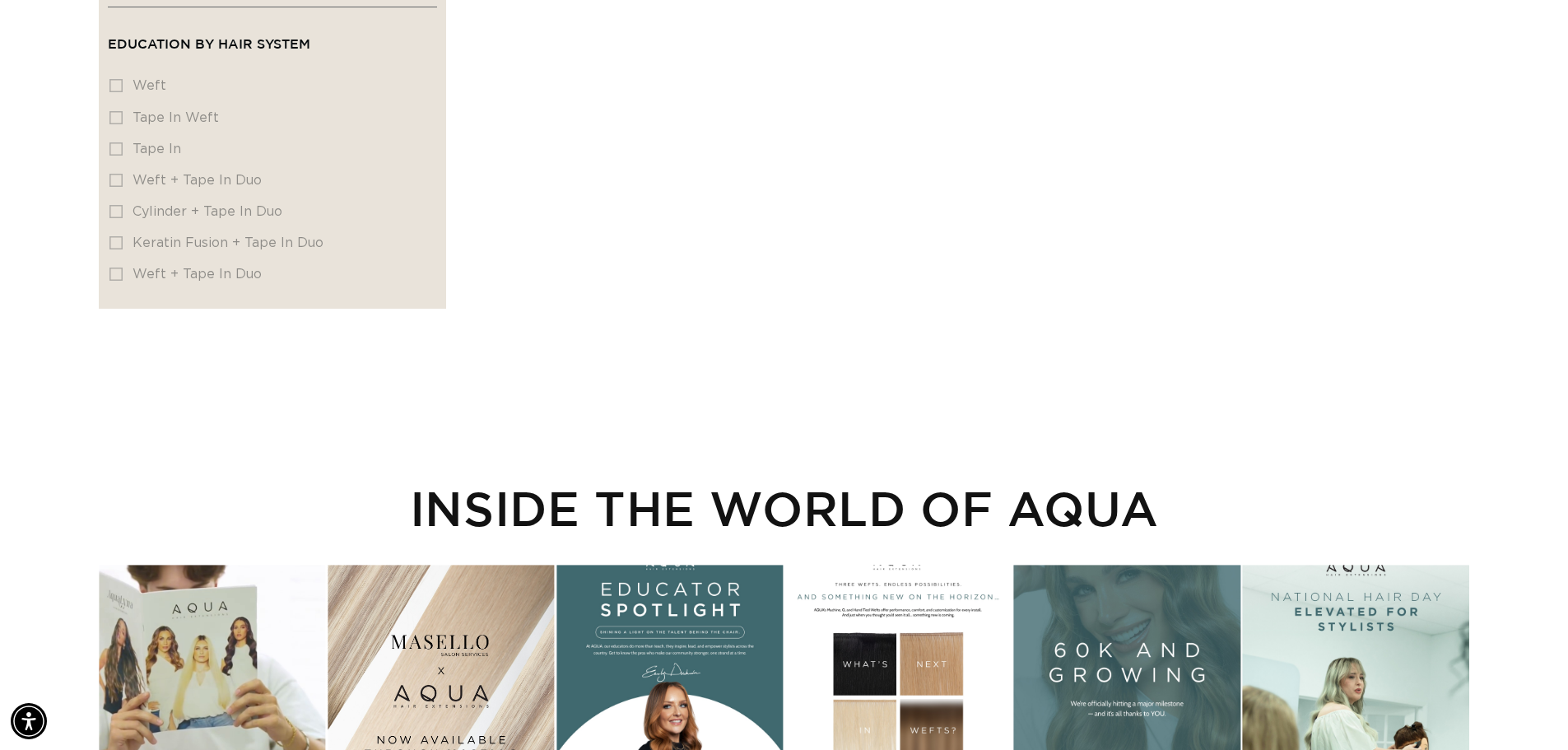
scroll to position [2553, 0]
